Goal: Task Accomplishment & Management: Manage account settings

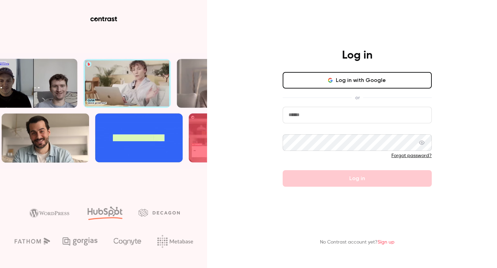
click at [325, 83] on button "Log in with Google" at bounding box center [357, 80] width 149 height 17
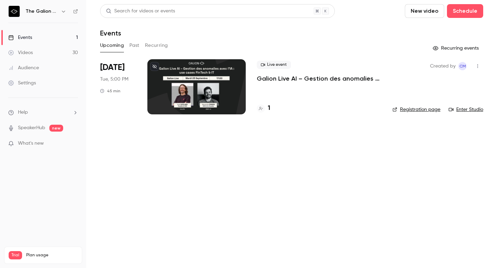
click at [63, 10] on icon "button" at bounding box center [64, 12] width 6 height 6
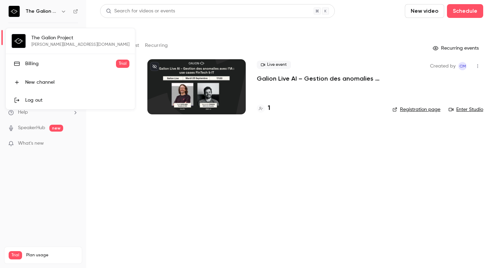
click at [210, 31] on div at bounding box center [248, 134] width 497 height 268
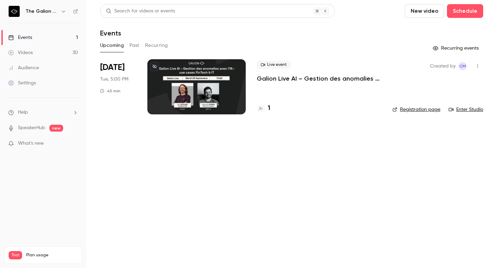
click at [63, 10] on icon "button" at bounding box center [64, 12] width 6 height 6
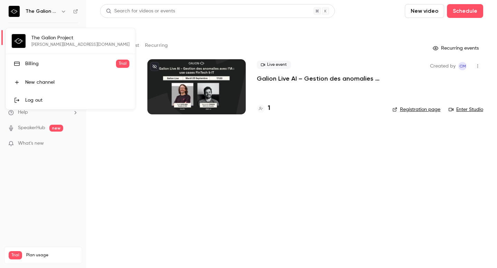
click at [22, 39] on div "The Galion Project [PERSON_NAME][EMAIL_ADDRESS][DOMAIN_NAME] Billing Trial New …" at bounding box center [70, 68] width 129 height 81
click at [142, 225] on div at bounding box center [248, 134] width 497 height 268
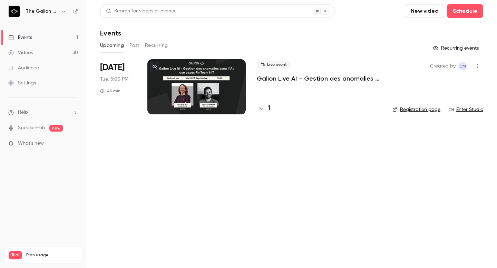
click at [52, 54] on link "Videos 30" at bounding box center [43, 52] width 86 height 15
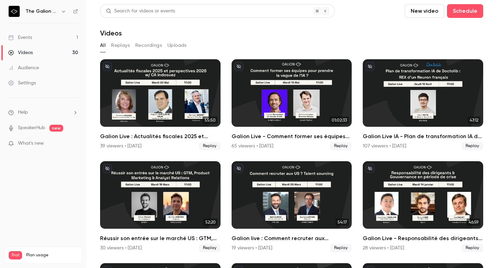
click at [37, 85] on link "Settings" at bounding box center [43, 83] width 86 height 15
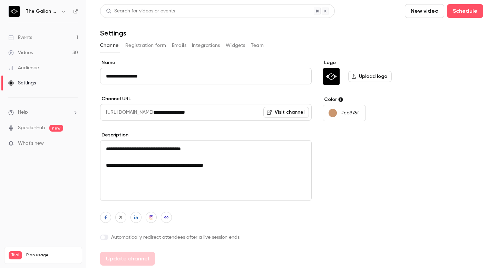
click at [257, 46] on button "Team" at bounding box center [257, 45] width 13 height 11
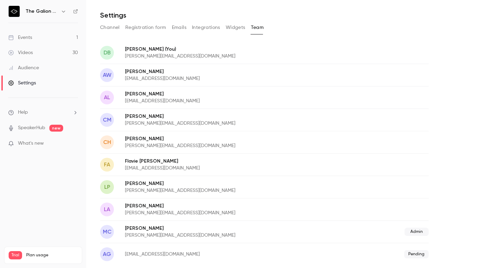
scroll to position [19, 0]
